Goal: Navigation & Orientation: Find specific page/section

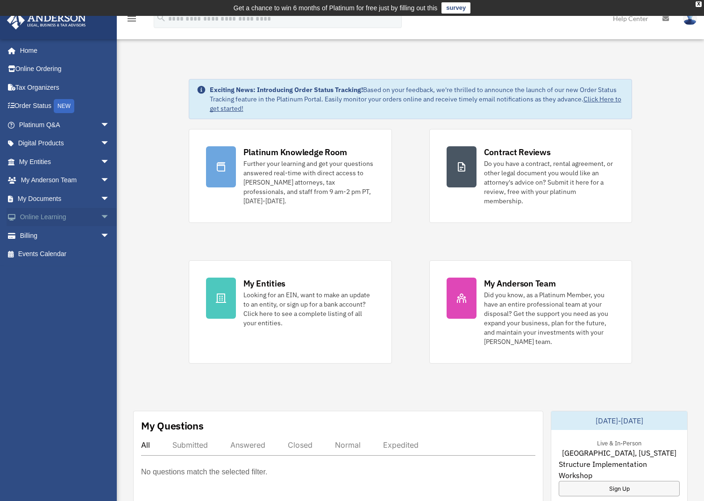
click at [58, 218] on link "Online Learning arrow_drop_down" at bounding box center [65, 217] width 117 height 19
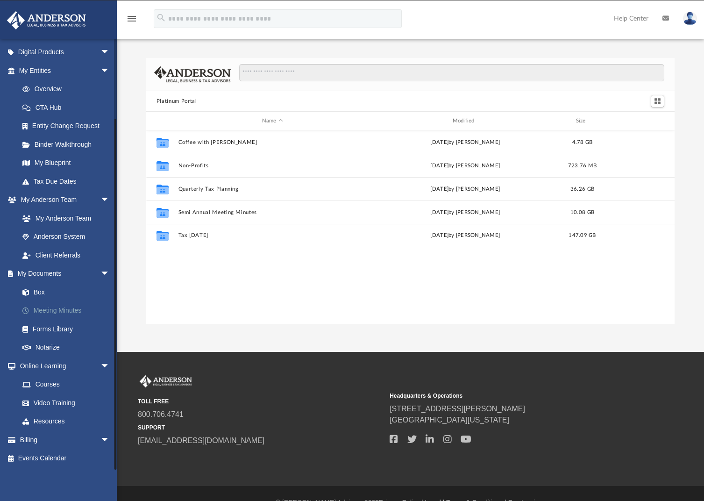
scroll to position [205, 521]
click at [51, 287] on link "Box" at bounding box center [68, 292] width 111 height 19
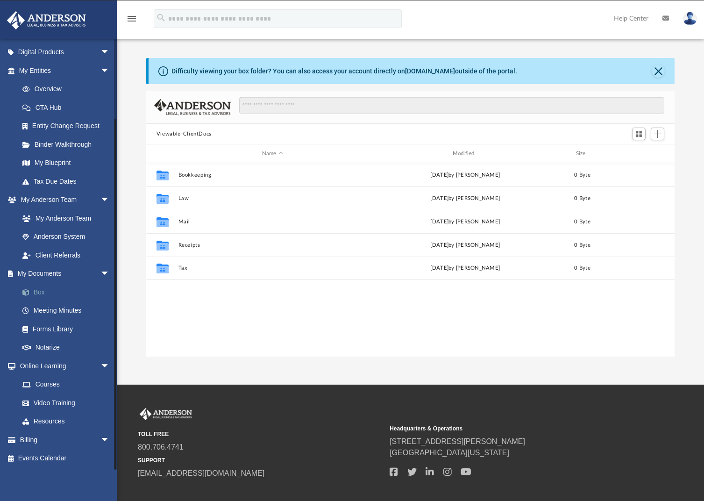
scroll to position [205, 521]
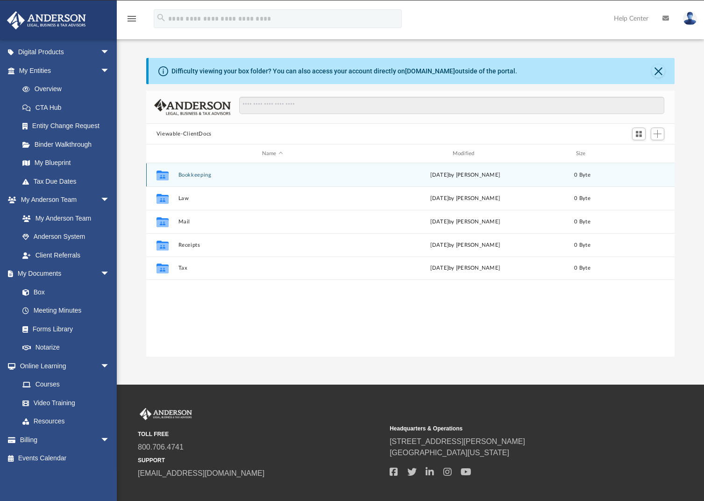
click at [190, 174] on button "Bookkeeping" at bounding box center [272, 175] width 189 height 6
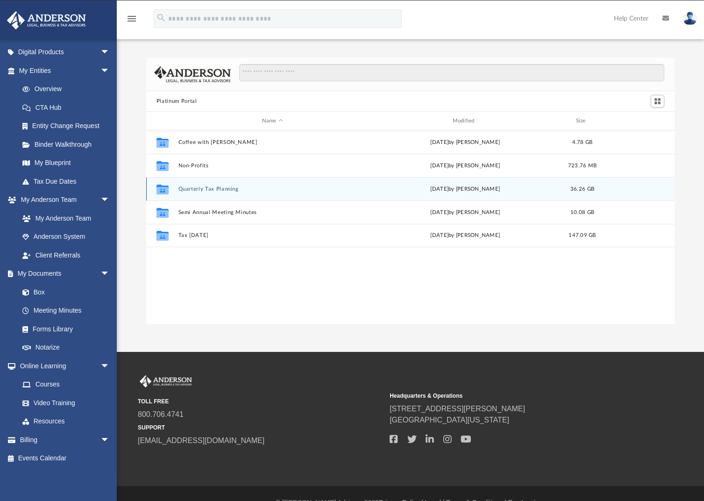
scroll to position [205, 521]
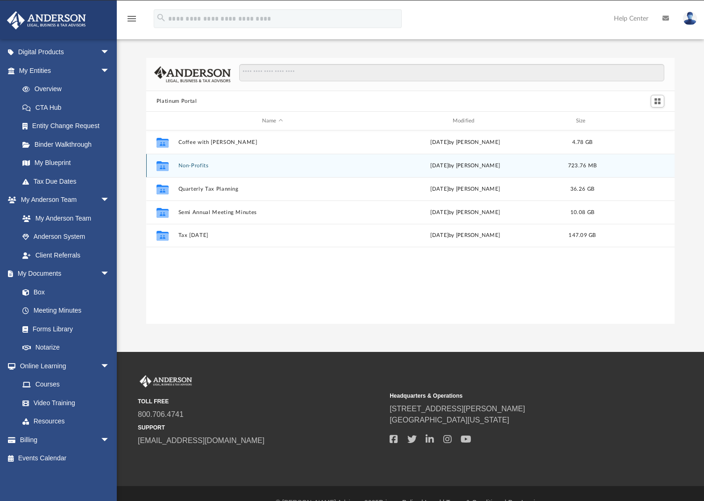
click at [202, 167] on button "Non-Profits" at bounding box center [272, 166] width 189 height 6
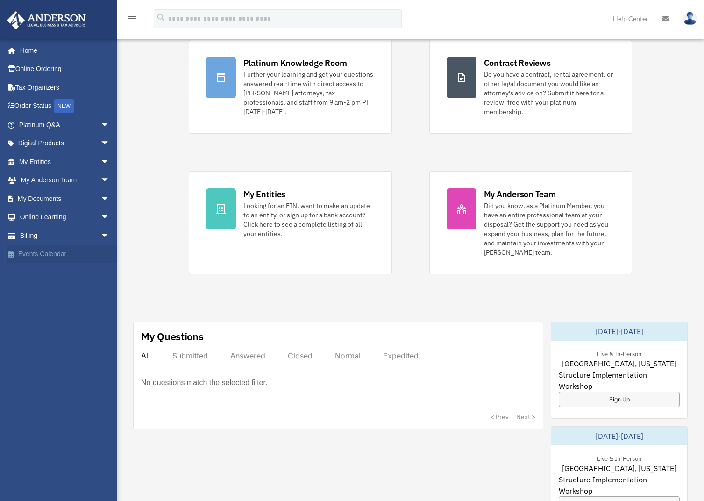
scroll to position [89, 0]
click at [57, 200] on link "My Documents arrow_drop_down" at bounding box center [65, 198] width 117 height 19
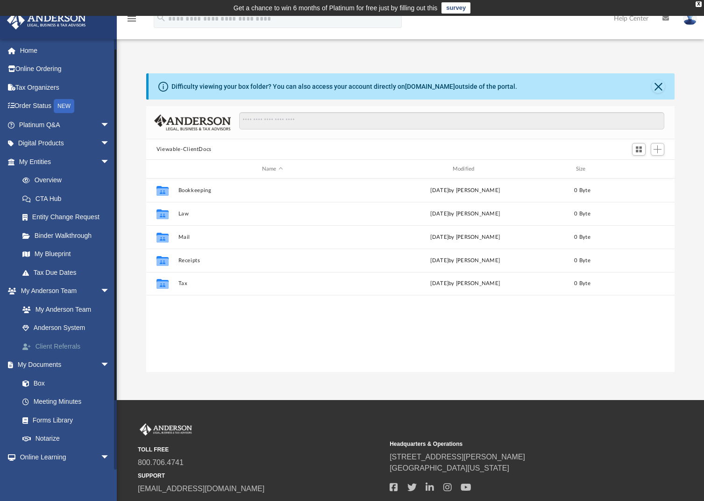
scroll to position [91, 0]
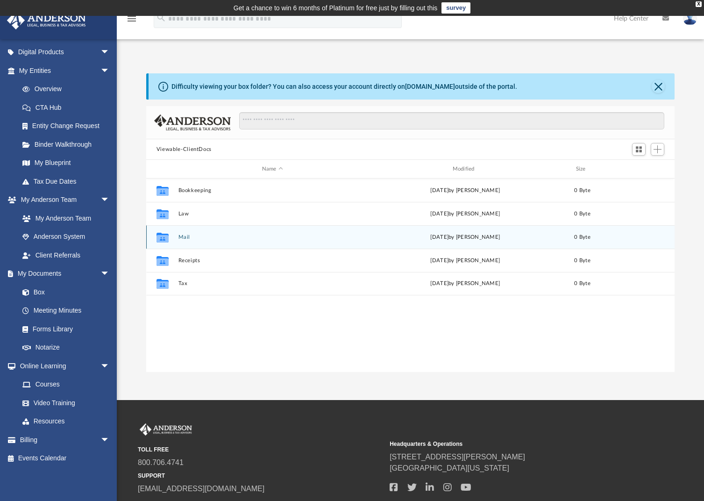
click at [183, 236] on button "Mail" at bounding box center [272, 237] width 189 height 6
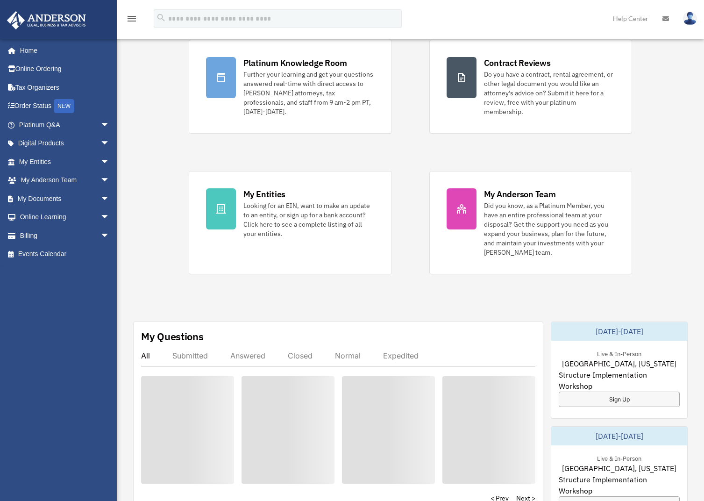
click at [42, 331] on div "james.hoard@gmail.com Sign Out james.hoard@gmail.com Home Online Ordering Tax O…" at bounding box center [62, 254] width 124 height 431
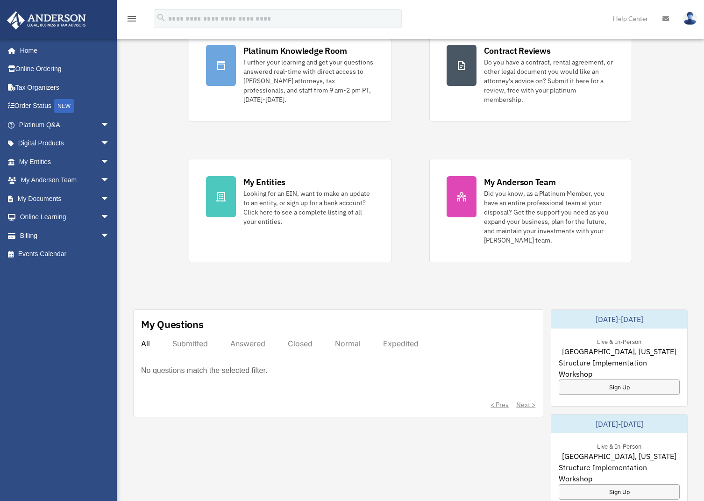
scroll to position [114, 0]
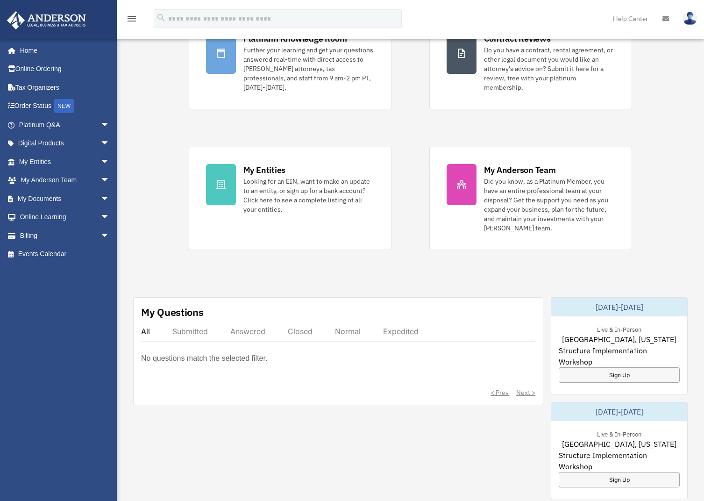
click at [190, 327] on div "Submitted" at bounding box center [190, 331] width 36 height 9
click at [161, 327] on div "All Submitted Answered Closed Normal Expedited" at bounding box center [338, 334] width 394 height 15
click at [31, 250] on link "Events Calendar" at bounding box center [65, 254] width 117 height 19
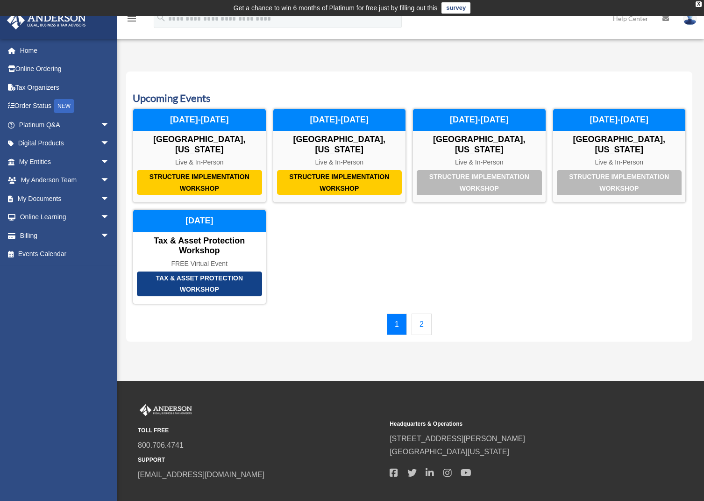
click at [425, 314] on link "2" at bounding box center [422, 324] width 20 height 21
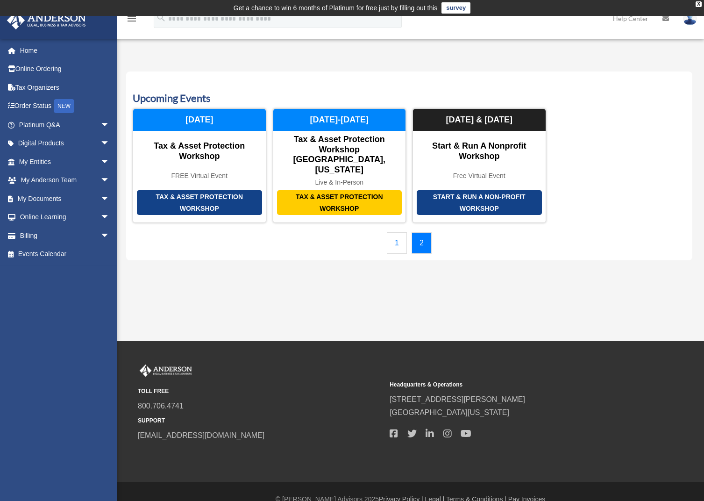
click at [403, 232] on link "1" at bounding box center [397, 242] width 20 height 21
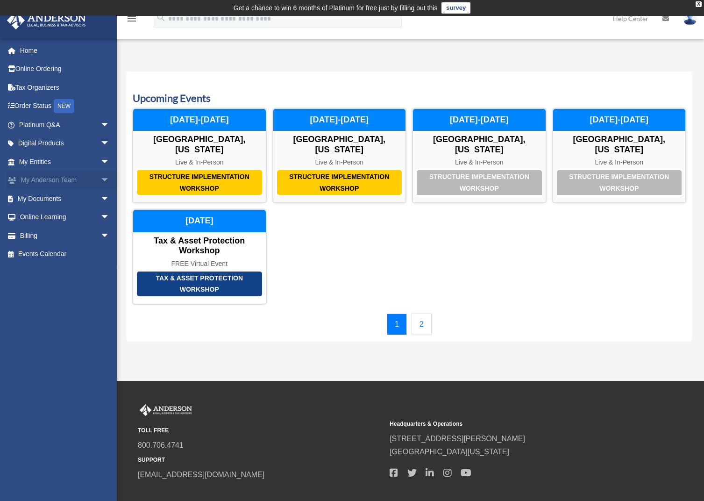
scroll to position [6, 0]
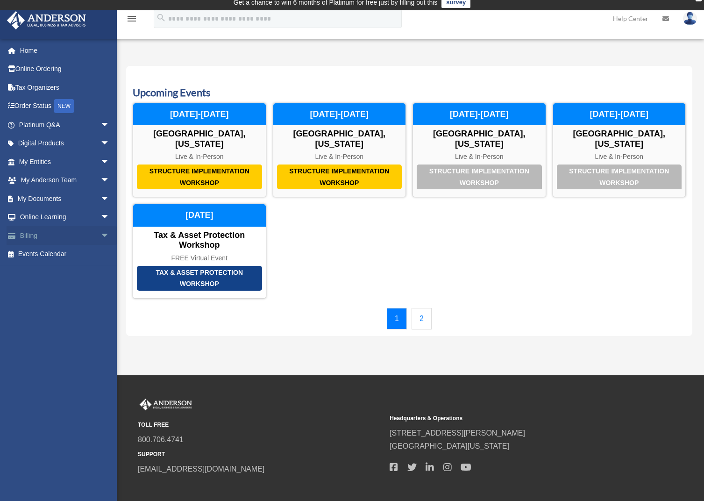
click at [39, 237] on link "Billing arrow_drop_down" at bounding box center [65, 235] width 117 height 19
click at [100, 236] on span "arrow_drop_down" at bounding box center [109, 235] width 19 height 19
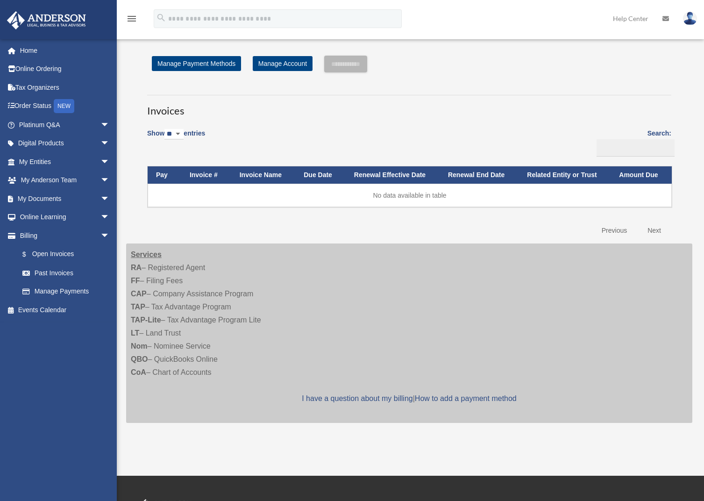
click at [61, 221] on div "james.hoard@gmail.com Sign Out james.hoard@gmail.com Home Online Ordering Tax O…" at bounding box center [58, 289] width 117 height 501
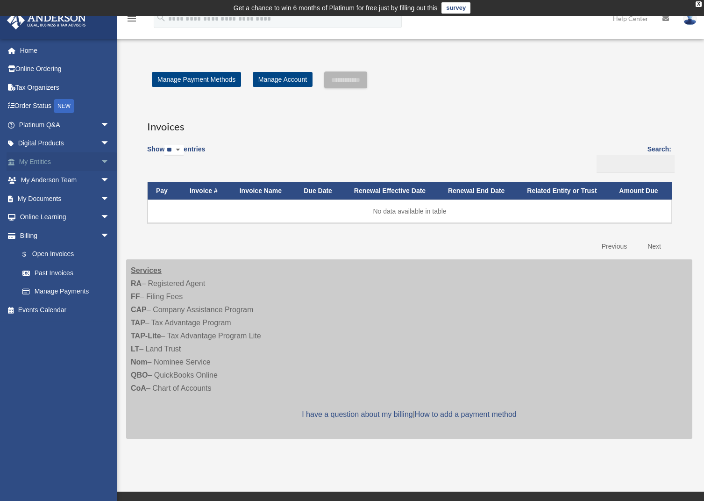
click at [54, 157] on link "My Entities arrow_drop_down" at bounding box center [65, 161] width 117 height 19
click at [100, 160] on span "arrow_drop_down" at bounding box center [109, 161] width 19 height 19
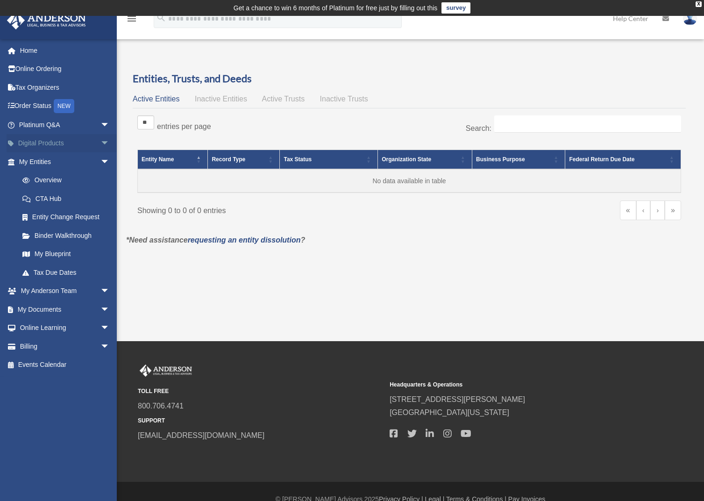
click at [95, 142] on body "X Get a chance to win 6 months of Platinum for free just by filling out this su…" at bounding box center [352, 258] width 704 height 516
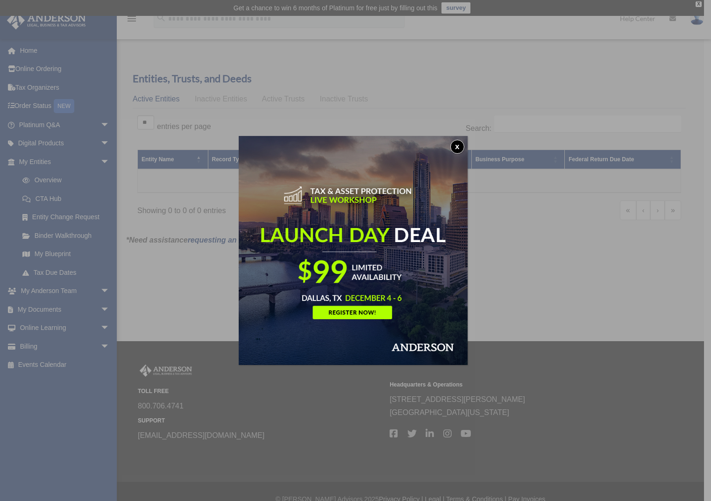
click at [460, 145] on button "x" at bounding box center [457, 147] width 14 height 14
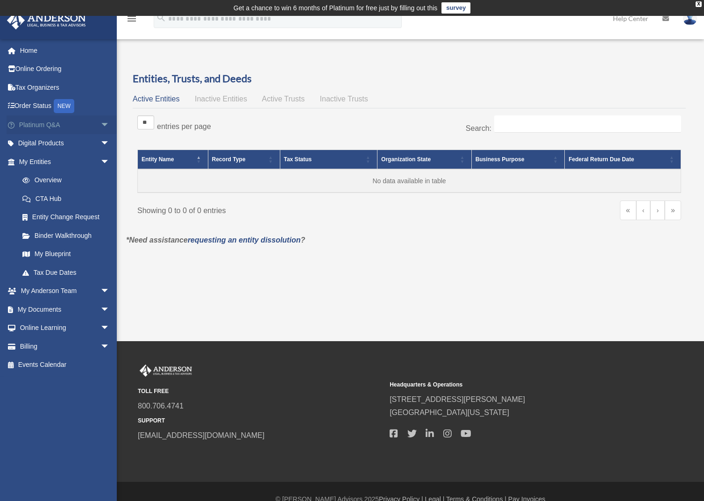
click at [77, 126] on link "Platinum Q&A arrow_drop_down" at bounding box center [65, 124] width 117 height 19
click at [100, 124] on span "arrow_drop_down" at bounding box center [109, 124] width 19 height 19
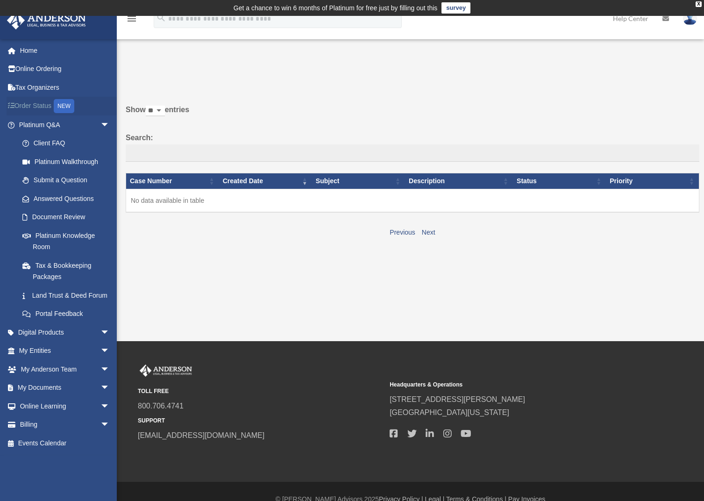
click at [37, 107] on link "Order Status NEW" at bounding box center [65, 106] width 117 height 19
click at [61, 105] on div "NEW" at bounding box center [64, 106] width 21 height 14
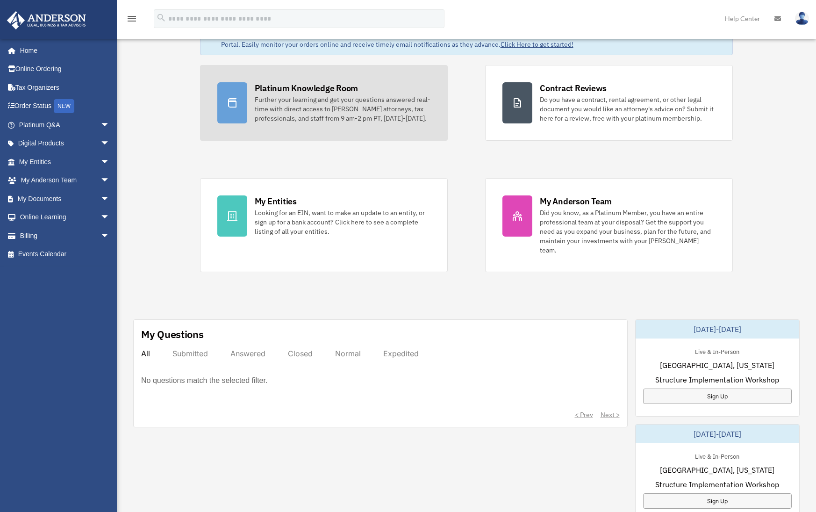
scroll to position [53, 0]
